Goal: Task Accomplishment & Management: Manage account settings

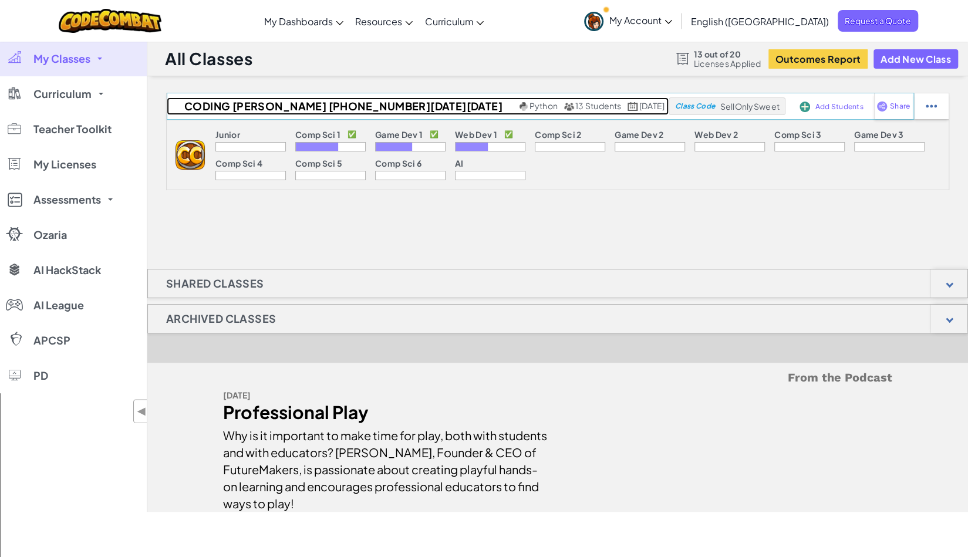
click at [529, 106] on span "Python" at bounding box center [543, 105] width 28 height 11
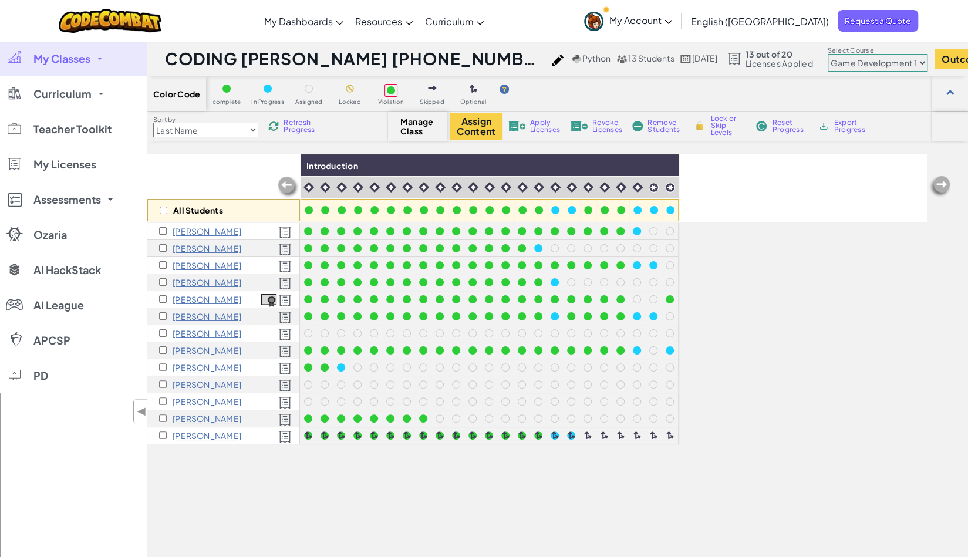
click at [308, 400] on div at bounding box center [308, 401] width 8 height 8
click at [829, 62] on select "Junior Introduction to Computer Science Game Development 1 Web Development 1 Co…" at bounding box center [877, 63] width 100 height 18
click at [827, 54] on select "Junior Introduction to Computer Science Game Development 1 Web Development 1 Co…" at bounding box center [877, 63] width 100 height 18
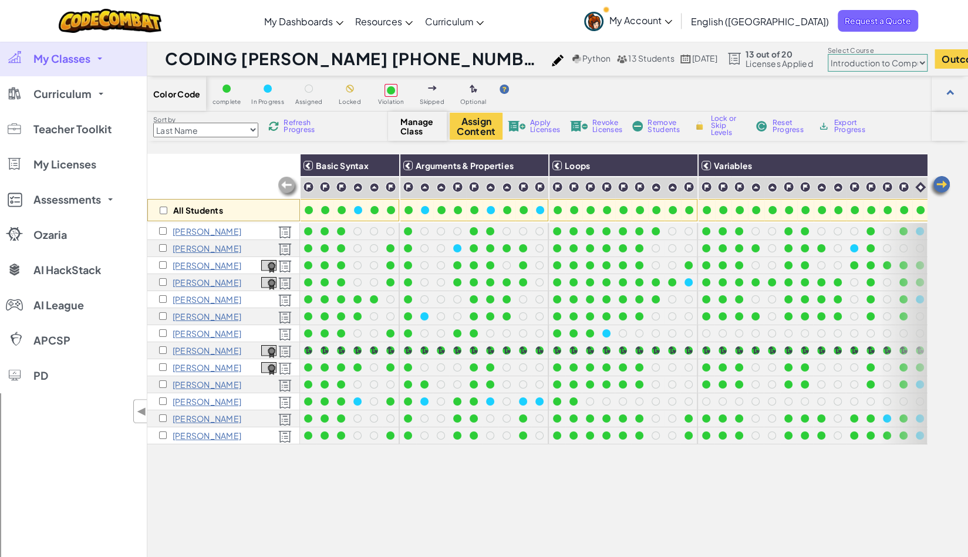
click at [316, 140] on div "Sort by Last Name first Name Progress (High to Low) Progress (Low to Hight) Ref…" at bounding box center [557, 125] width 820 height 29
click at [831, 62] on select "Junior Introduction to Computer Science Game Development 1 Web Development 1 Co…" at bounding box center [877, 63] width 100 height 18
select select "5789587aad86a6efb573701e"
click at [827, 54] on select "Junior Introduction to Computer Science Game Development 1 Web Development 1 Co…" at bounding box center [877, 63] width 100 height 18
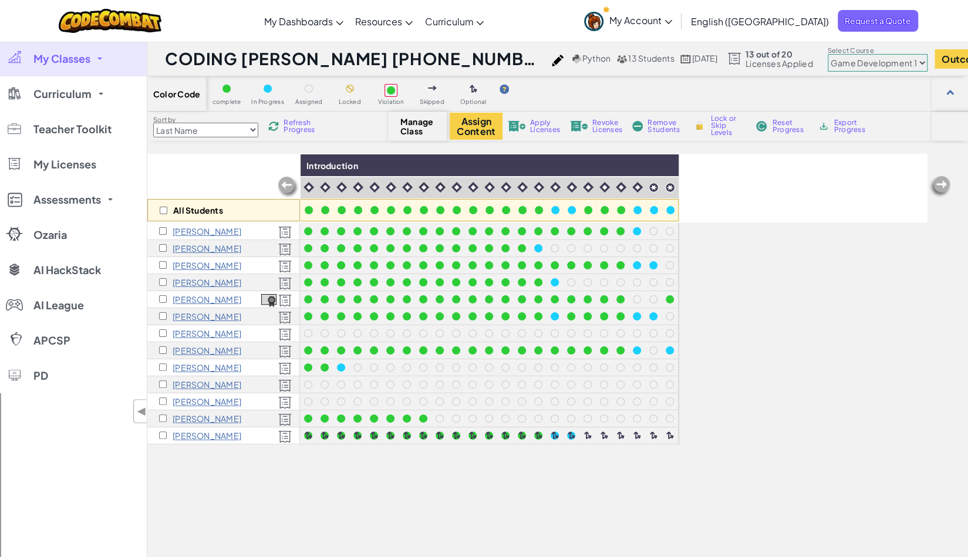
click at [275, 125] on img at bounding box center [273, 126] width 11 height 11
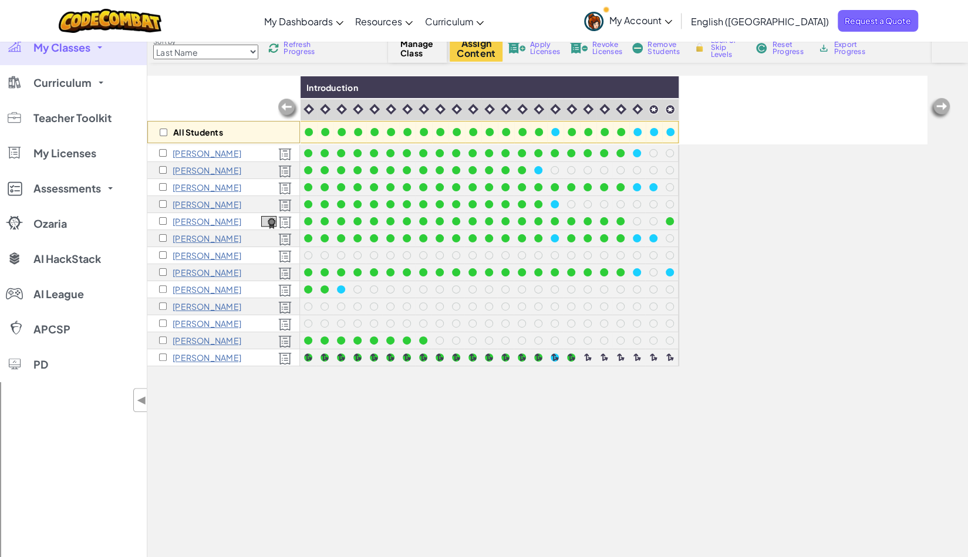
scroll to position [83, 0]
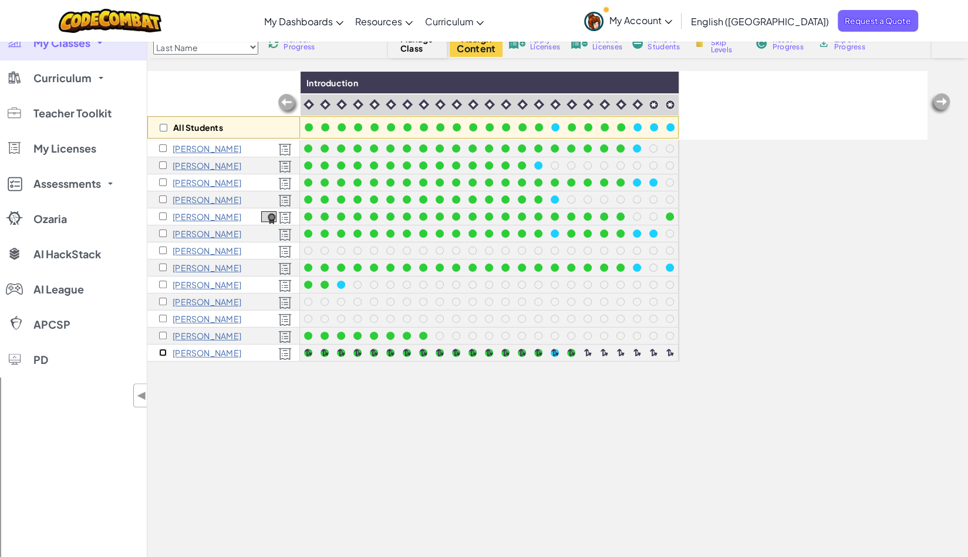
click at [162, 352] on input "checkbox" at bounding box center [163, 353] width 8 height 8
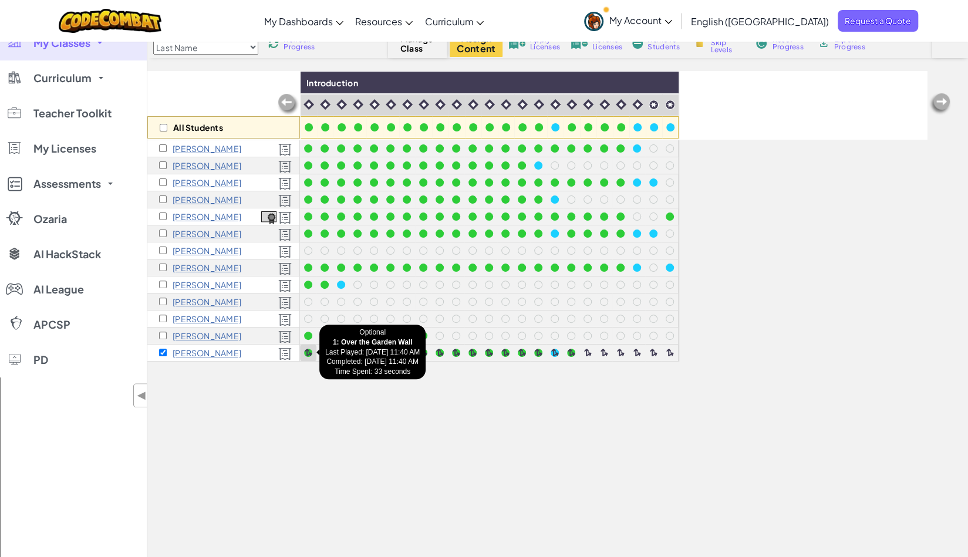
click at [307, 353] on div at bounding box center [308, 353] width 8 height 8
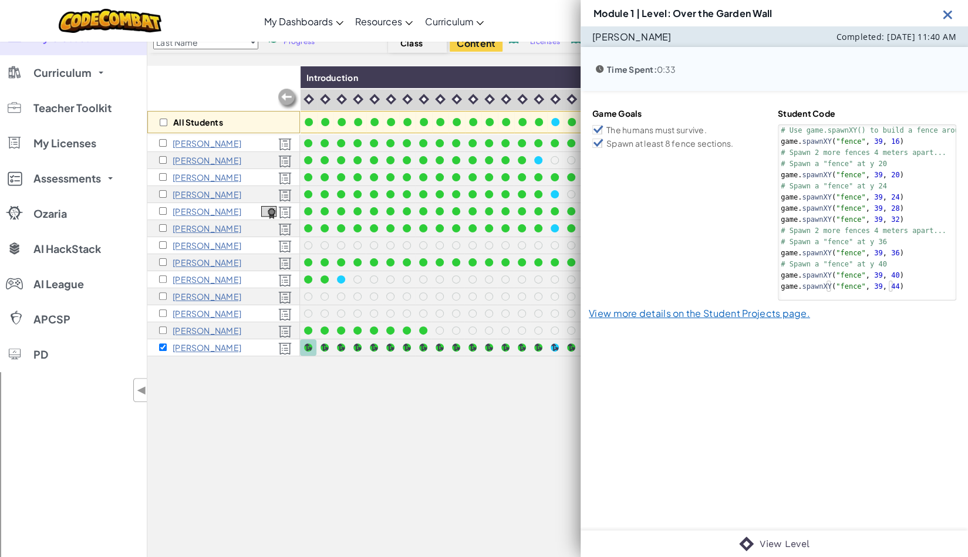
scroll to position [58, 0]
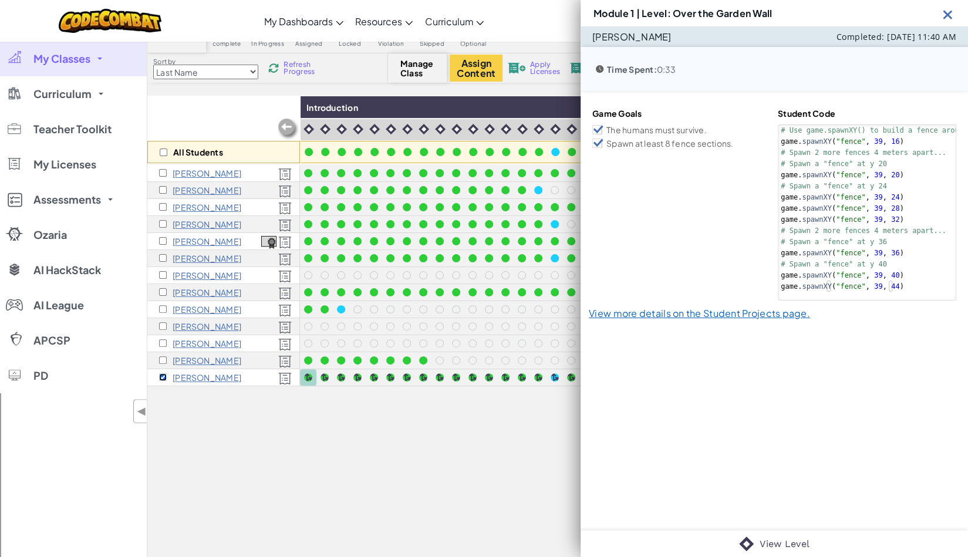
click at [162, 379] on input "checkbox" at bounding box center [163, 377] width 8 height 8
checkbox input "false"
click at [948, 14] on img at bounding box center [947, 14] width 15 height 15
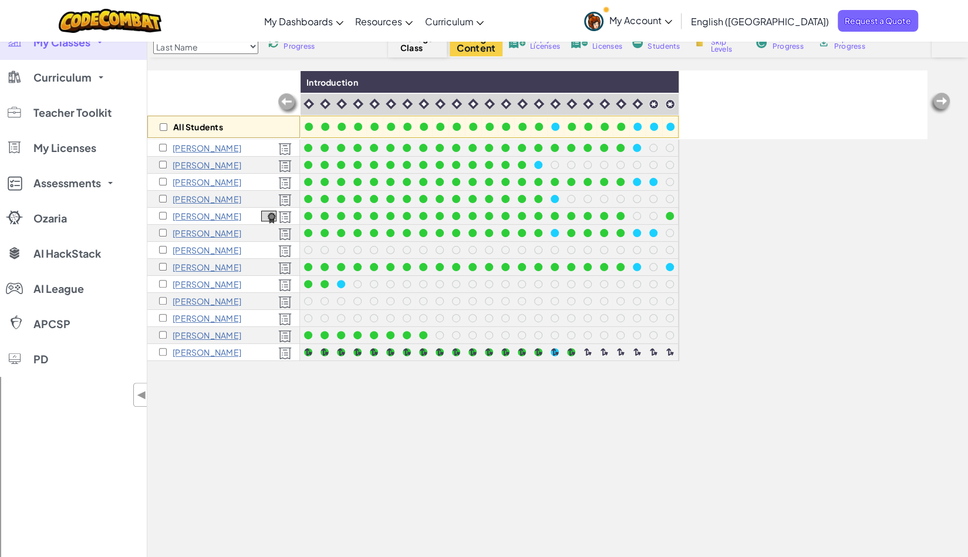
scroll to position [0, 0]
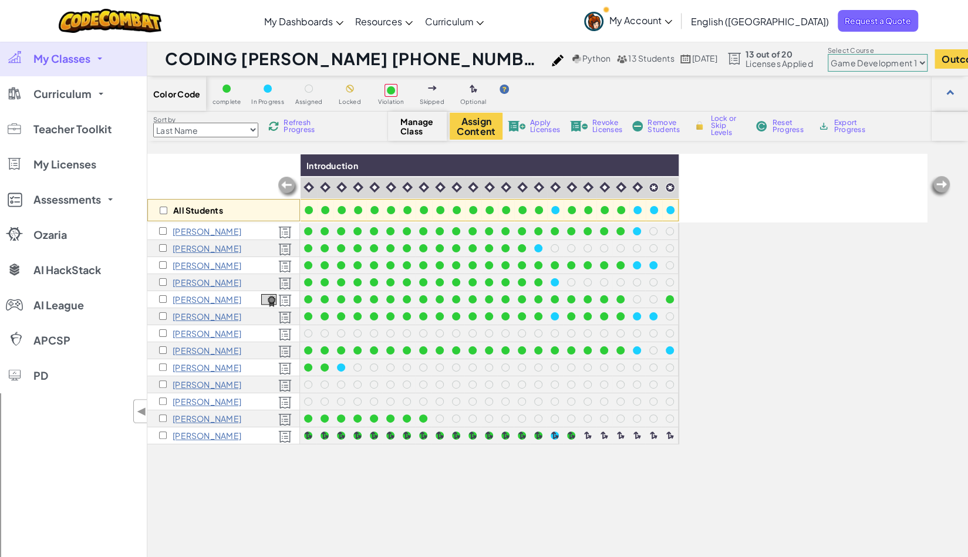
click at [275, 126] on img at bounding box center [273, 126] width 11 height 11
click at [372, 401] on div at bounding box center [374, 401] width 8 height 8
click at [162, 400] on input "checkbox" at bounding box center [163, 401] width 8 height 8
click at [719, 124] on span "Lock or Skip Levels" at bounding box center [727, 125] width 35 height 21
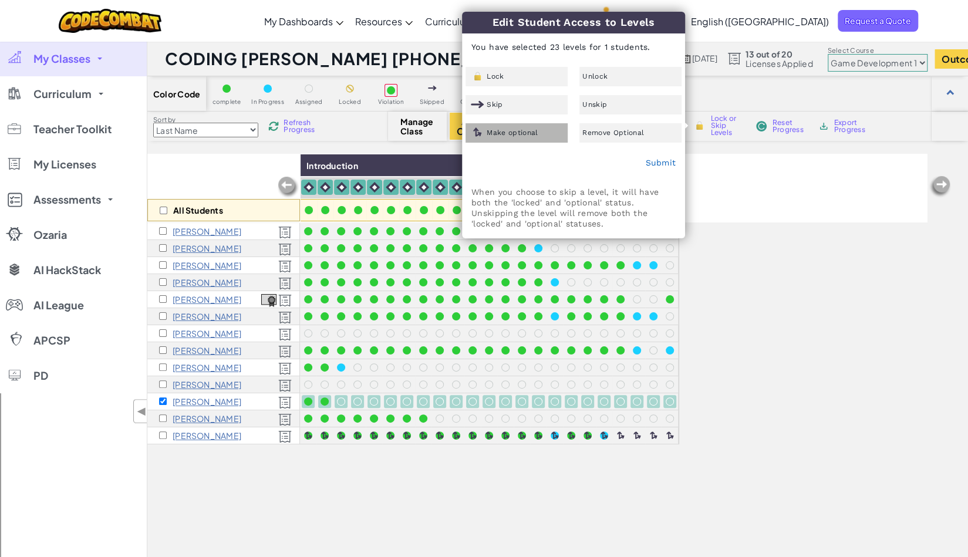
click at [528, 136] on span "Make optional" at bounding box center [511, 132] width 51 height 7
click at [655, 161] on link "Submit" at bounding box center [660, 162] width 31 height 9
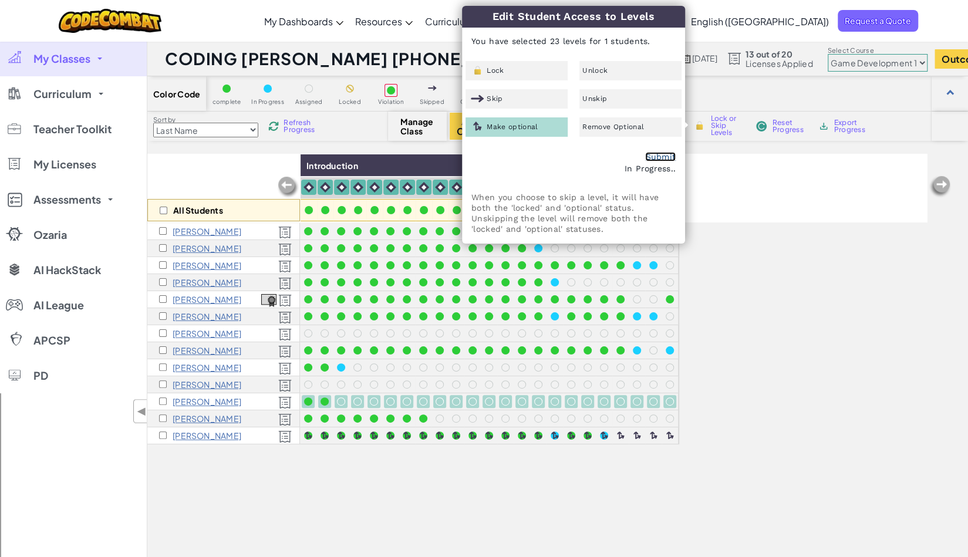
checkbox input "false"
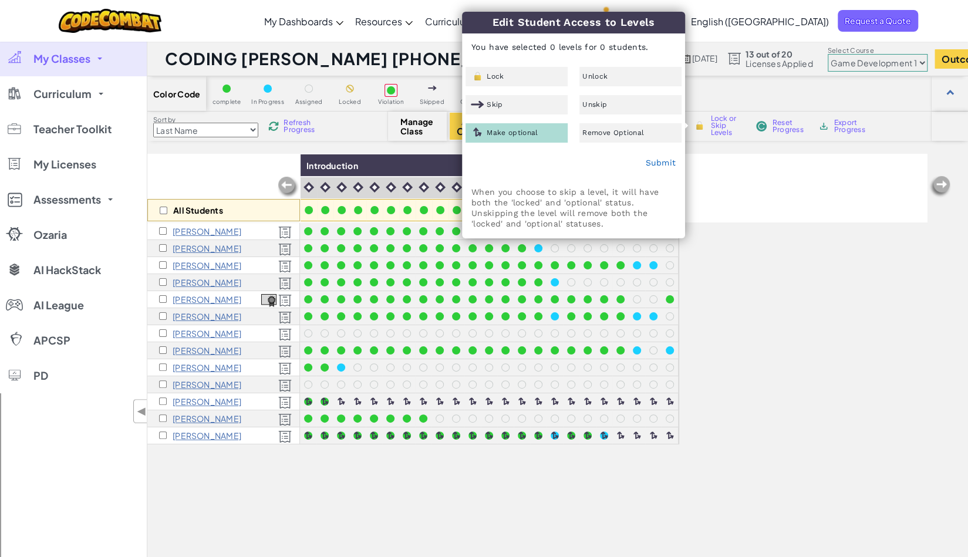
click at [692, 181] on div "All Students Introduction" at bounding box center [536, 188] width 779 height 68
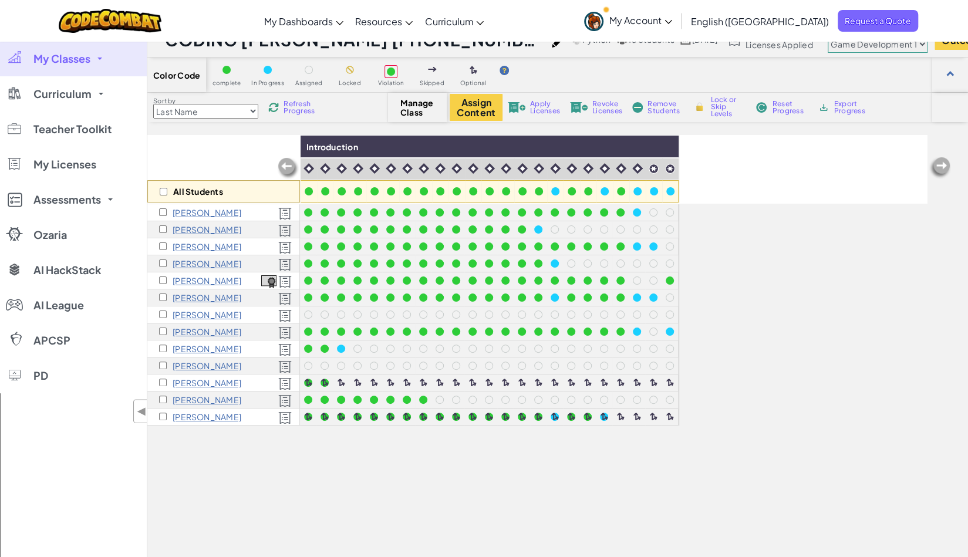
scroll to position [20, 0]
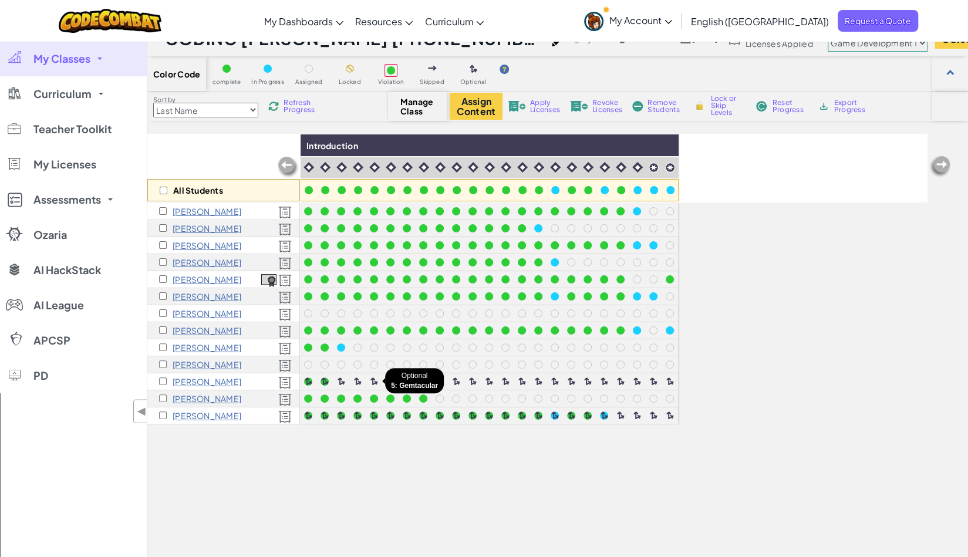
click at [378, 382] on div at bounding box center [373, 381] width 13 height 13
click at [371, 381] on div at bounding box center [374, 381] width 8 height 8
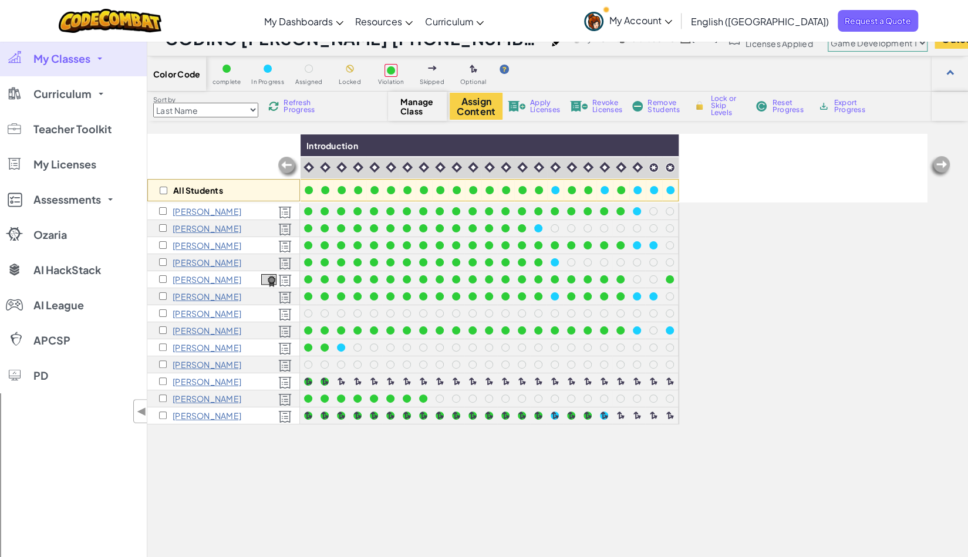
click at [371, 381] on div at bounding box center [374, 381] width 8 height 8
click at [276, 109] on img at bounding box center [273, 106] width 11 height 11
click at [360, 448] on div "All Students Introduction [PERSON_NAME] [PERSON_NAME] [PERSON_NAME] [PERSON_NAM…" at bounding box center [536, 383] width 779 height 498
click at [390, 381] on div at bounding box center [390, 381] width 8 height 8
